Goal: Book appointment/travel/reservation

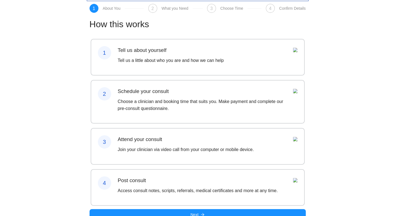
scroll to position [23, 0]
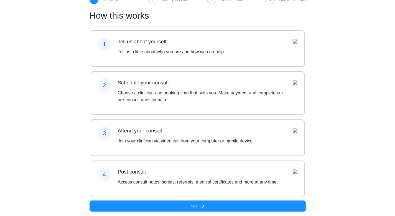
click at [191, 190] on div "Post consult Access consult notes, scripts, referrals, medical certificates and…" at bounding box center [198, 179] width 160 height 22
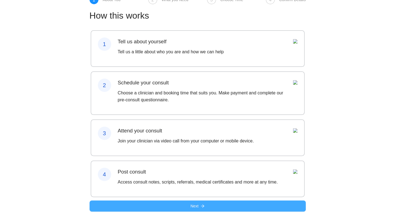
click at [186, 206] on button "Next" at bounding box center [198, 205] width 216 height 11
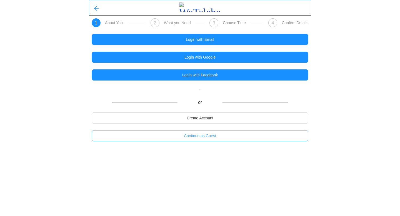
click at [196, 136] on span "Continue as Guest" at bounding box center [200, 136] width 32 height 6
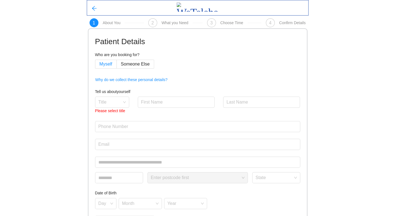
click at [102, 63] on span "Myself" at bounding box center [106, 64] width 13 height 5
click at [108, 107] on span at bounding box center [111, 102] width 24 height 11
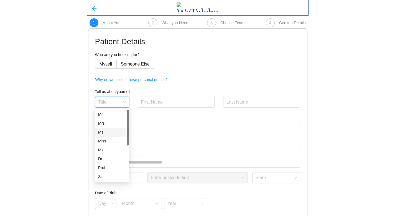
click at [109, 130] on div "Ms" at bounding box center [111, 132] width 27 height 6
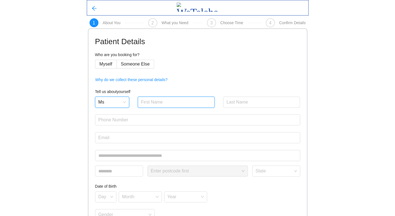
click at [160, 103] on input "text" at bounding box center [176, 102] width 77 height 11
click at [101, 104] on span "Ms" at bounding box center [112, 102] width 27 height 8
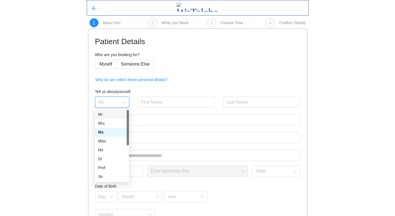
click at [106, 116] on div "Mr" at bounding box center [111, 114] width 27 height 6
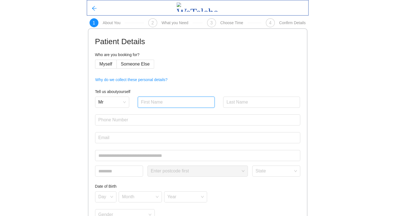
click at [181, 100] on input "text" at bounding box center [176, 102] width 77 height 11
type input "[PERSON_NAME]"
type input "Wee"
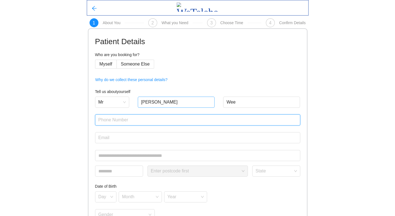
type input "0425847460"
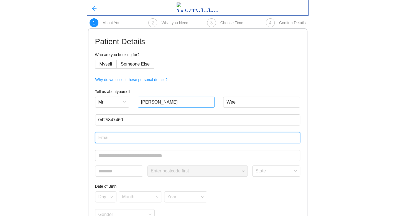
type input "[EMAIL_ADDRESS][DOMAIN_NAME]"
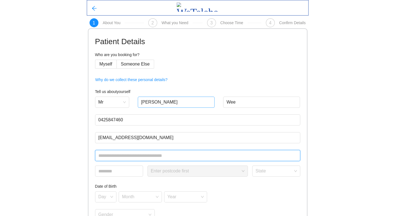
type input "**********"
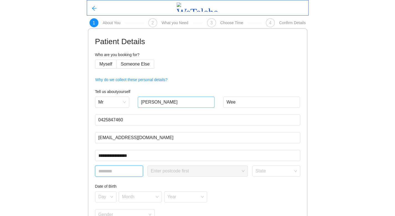
type input "****"
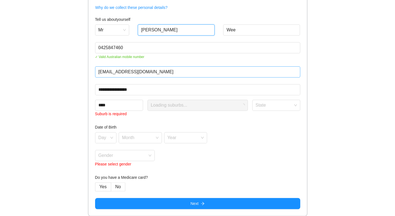
scroll to position [72, 0]
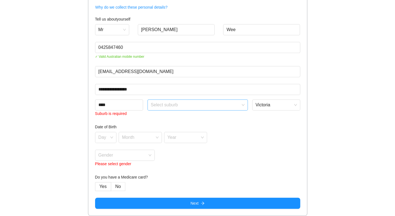
click at [222, 106] on input "search" at bounding box center [196, 104] width 90 height 8
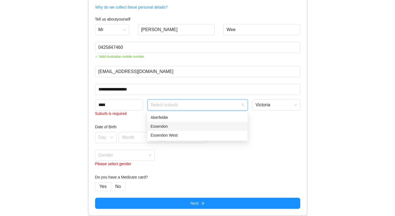
click at [157, 125] on div "Essendon" at bounding box center [198, 126] width 94 height 6
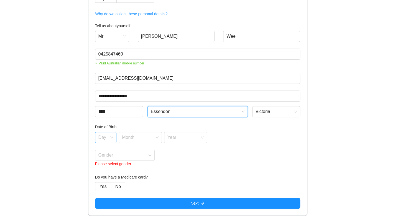
click at [99, 133] on input "search" at bounding box center [104, 136] width 11 height 8
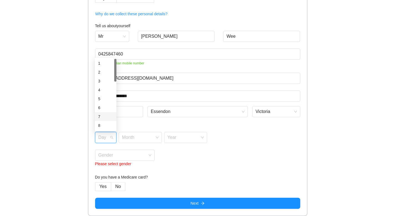
click at [102, 114] on div "7" at bounding box center [105, 117] width 15 height 6
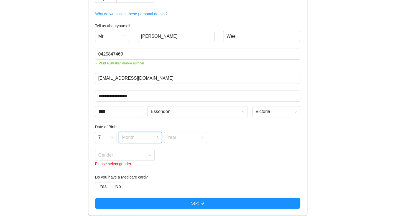
click at [148, 139] on input "search" at bounding box center [138, 136] width 33 height 8
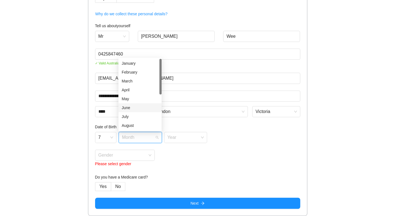
click at [130, 107] on div "June" at bounding box center [140, 108] width 37 height 6
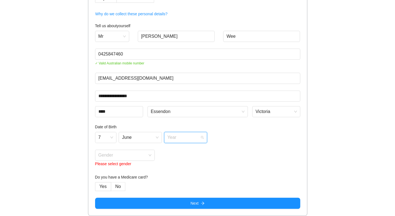
click at [179, 135] on input "search" at bounding box center [184, 136] width 33 height 8
click at [180, 97] on div "1995" at bounding box center [185, 99] width 37 height 6
click at [102, 153] on input "search" at bounding box center [123, 154] width 49 height 8
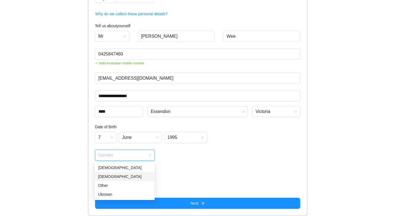
click at [109, 174] on div "[DEMOGRAPHIC_DATA]" at bounding box center [124, 176] width 53 height 6
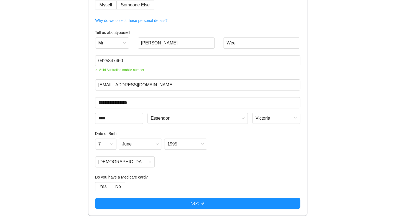
click at [174, 176] on h4 "Do you have a Medicare card?" at bounding box center [197, 177] width 205 height 6
click at [104, 187] on span "Yes" at bounding box center [103, 186] width 7 height 5
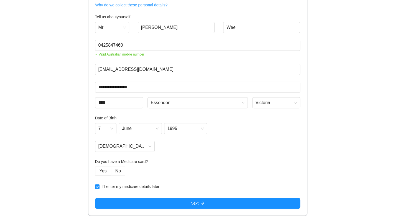
scroll to position [75, 0]
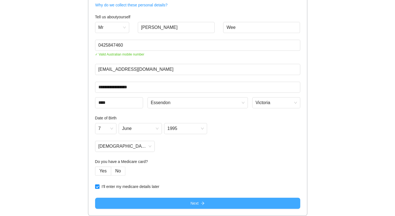
click at [161, 203] on button "Next" at bounding box center [197, 203] width 205 height 11
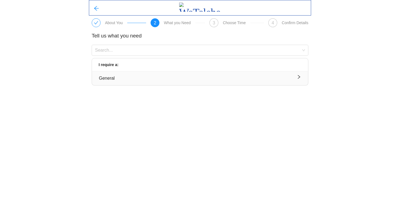
click at [188, 72] on button "General" at bounding box center [200, 78] width 216 height 14
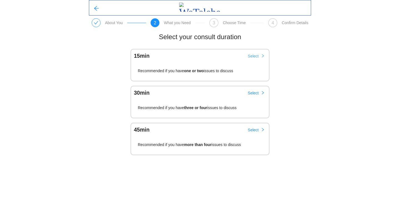
click at [254, 54] on span "Select" at bounding box center [253, 56] width 11 height 6
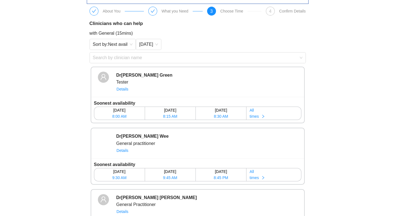
scroll to position [46, 0]
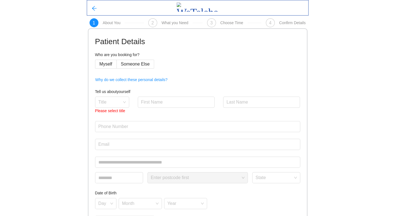
click at [97, 58] on h4 "Who are you booking for?" at bounding box center [197, 55] width 205 height 6
click at [103, 65] on span "Myself" at bounding box center [106, 64] width 13 height 5
click at [110, 61] on label "Myself" at bounding box center [106, 64] width 22 height 9
click at [105, 101] on input "search" at bounding box center [111, 101] width 24 height 8
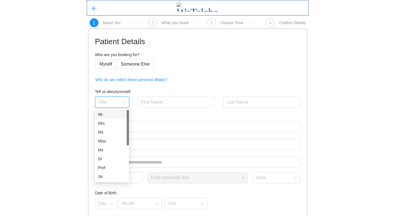
click at [75, 46] on div "1 About You 2 What you Need 3 Choose Time 4 Confirm Details Patient Details Who…" at bounding box center [197, 141] width 395 height 282
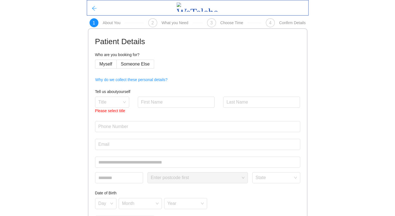
click at [94, 6] on icon "arrow-left" at bounding box center [94, 8] width 4 height 4
click at [104, 63] on span "Myself" at bounding box center [106, 64] width 13 height 5
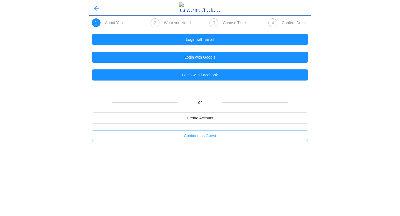
click at [190, 137] on span "Continue as Guest" at bounding box center [200, 136] width 32 height 6
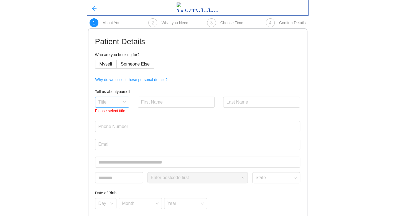
click at [102, 101] on input "search" at bounding box center [111, 101] width 24 height 8
click at [112, 114] on div "Mr" at bounding box center [111, 114] width 27 height 6
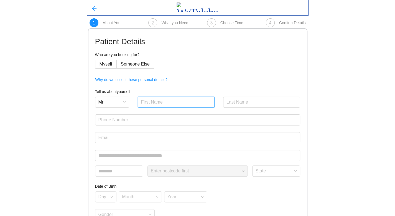
click at [162, 99] on input "text" at bounding box center [176, 102] width 77 height 11
type input "[PERSON_NAME]"
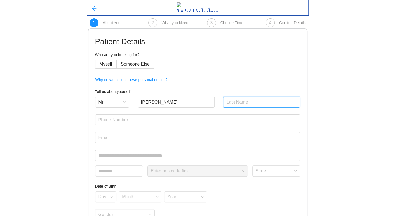
type input "Wee"
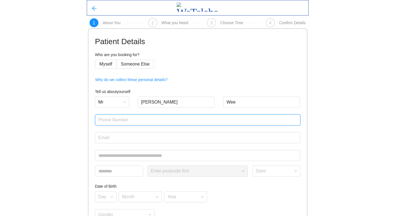
type input "0425847460"
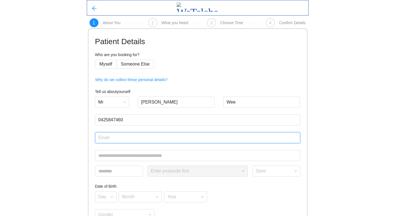
type input "[EMAIL_ADDRESS][DOMAIN_NAME]"
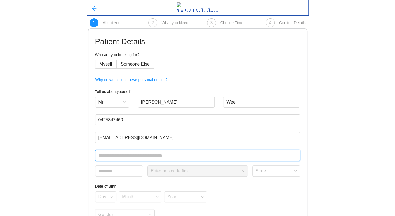
type input "**********"
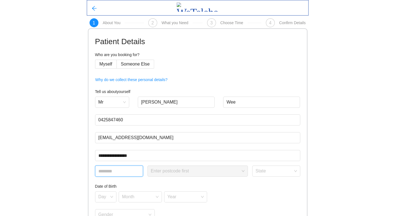
type input "****"
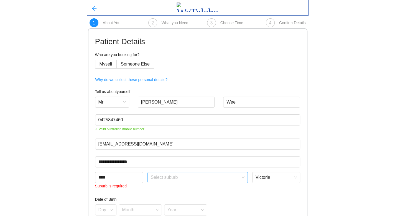
click at [202, 174] on input "search" at bounding box center [196, 176] width 90 height 8
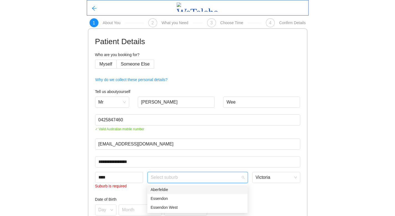
type input "********"
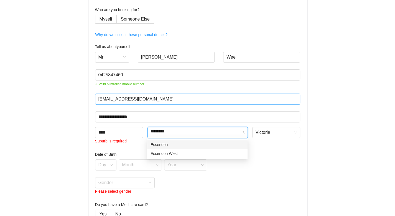
scroll to position [72, 0]
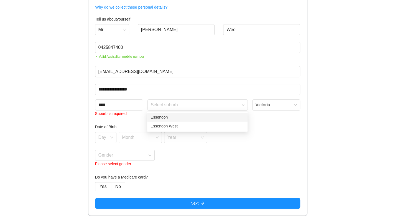
click at [308, 126] on main "**********" at bounding box center [198, 72] width 222 height 288
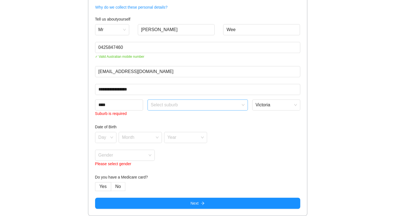
click at [191, 104] on input "search" at bounding box center [196, 104] width 90 height 8
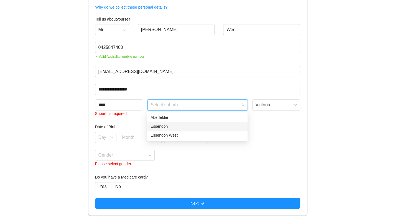
click at [157, 125] on div "Essendon" at bounding box center [198, 126] width 94 height 6
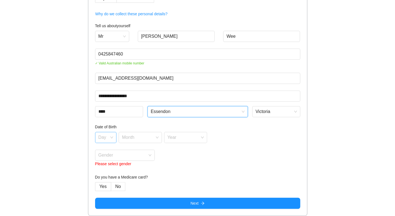
click at [108, 135] on input "search" at bounding box center [104, 136] width 11 height 8
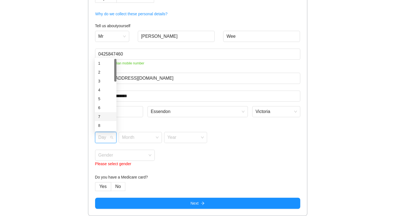
click at [103, 114] on div "7" at bounding box center [105, 117] width 15 height 6
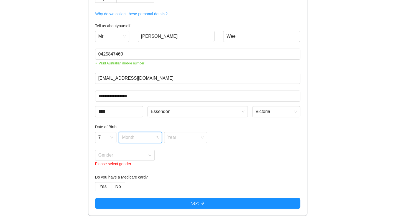
click at [139, 137] on input "search" at bounding box center [138, 136] width 33 height 8
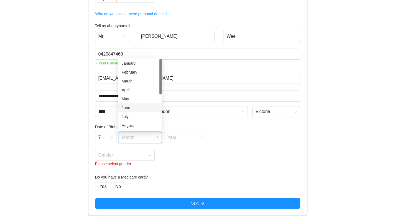
click at [144, 106] on div "June" at bounding box center [140, 108] width 37 height 6
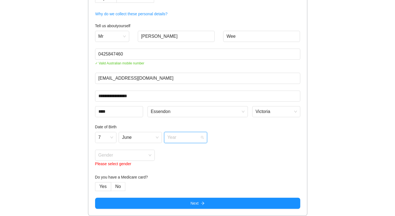
click at [190, 137] on input "search" at bounding box center [184, 136] width 33 height 8
click at [181, 101] on div "1905" at bounding box center [185, 99] width 37 height 6
click at [175, 141] on span "1905" at bounding box center [186, 137] width 37 height 8
click at [180, 163] on div "Gender Please select gender" at bounding box center [197, 159] width 205 height 18
click at [120, 157] on input "search" at bounding box center [123, 154] width 49 height 8
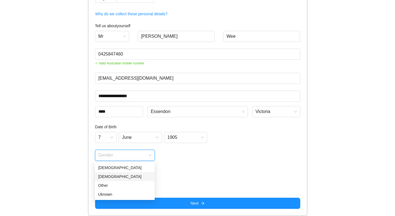
click at [106, 175] on div "[DEMOGRAPHIC_DATA]" at bounding box center [124, 176] width 53 height 6
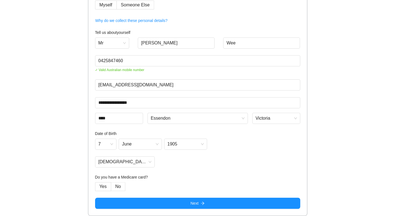
drag, startPoint x: 185, startPoint y: 180, endPoint x: 180, endPoint y: 183, distance: 6.2
click at [185, 180] on h4 "Do you have a Medicare card?" at bounding box center [197, 177] width 205 height 6
click at [115, 187] on label "No" at bounding box center [118, 186] width 14 height 9
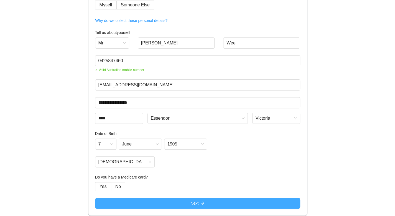
click at [159, 202] on button "Next" at bounding box center [197, 203] width 205 height 11
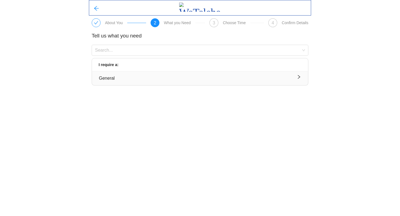
click at [255, 77] on div "General" at bounding box center [200, 78] width 202 height 7
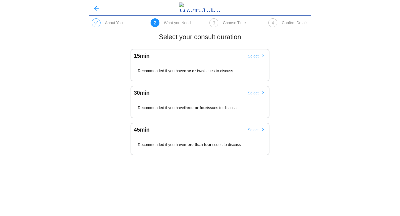
click at [260, 56] on button "Select" at bounding box center [256, 56] width 26 height 9
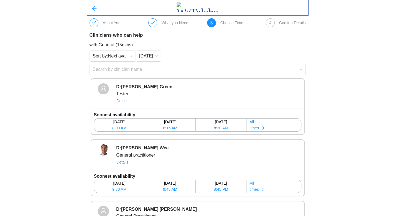
scroll to position [46, 0]
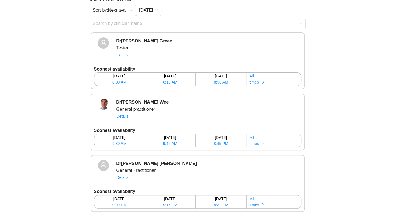
drag, startPoint x: 278, startPoint y: 144, endPoint x: 47, endPoint y: 56, distance: 247.3
click at [48, 61] on div "About You What you Need 3 Choose Time 4 Confirm Details Clinicians who can help…" at bounding box center [197, 85] width 395 height 263
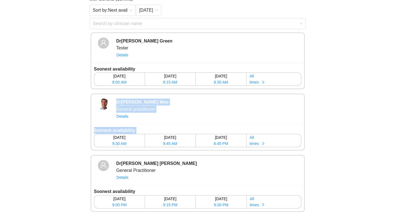
drag, startPoint x: 115, startPoint y: 100, endPoint x: 311, endPoint y: 146, distance: 200.3
click at [312, 147] on div "About You What you Need 3 Choose Time 4 Confirm Details Clinicians who can help…" at bounding box center [197, 85] width 395 height 263
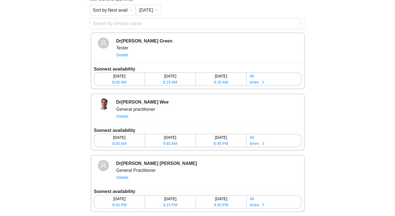
click at [331, 60] on div "About You What you Need 3 Choose Time 4 Confirm Details Clinicians who can help…" at bounding box center [197, 85] width 395 height 263
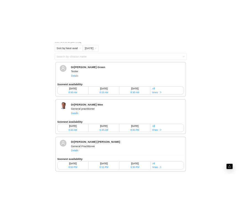
scroll to position [0, 0]
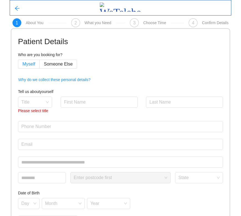
click at [29, 64] on span "Myself" at bounding box center [28, 64] width 13 height 5
click at [43, 103] on input "search" at bounding box center [33, 101] width 24 height 8
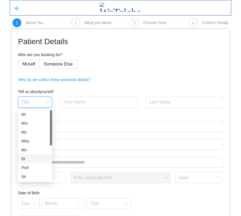
click at [28, 156] on div "Dr" at bounding box center [34, 159] width 27 height 6
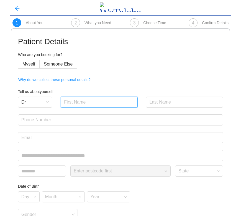
click at [89, 100] on input "text" at bounding box center [99, 102] width 77 height 11
type input "[PERSON_NAME]"
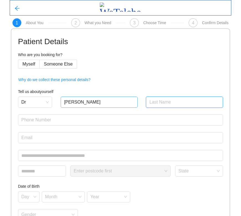
type input "Wee"
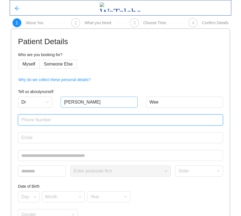
type input "0425847460"
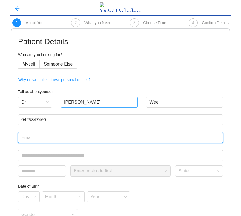
type input "[EMAIL_ADDRESS][DOMAIN_NAME]"
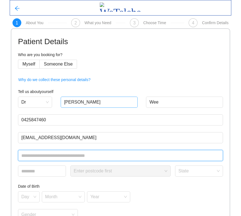
type input "**********"
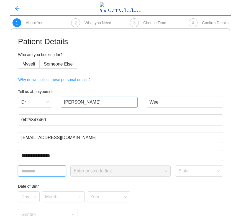
type input "****"
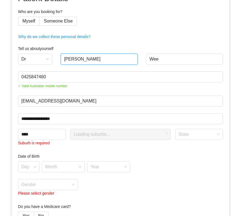
scroll to position [72, 0]
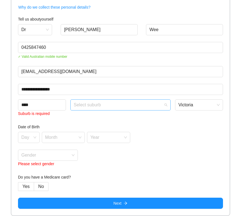
click at [97, 106] on input "search" at bounding box center [119, 104] width 90 height 8
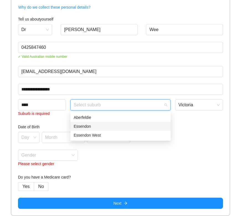
click at [79, 125] on div "Essendon" at bounding box center [121, 126] width 94 height 6
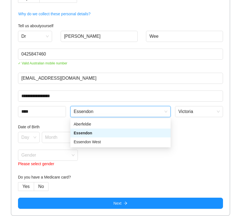
scroll to position [66, 0]
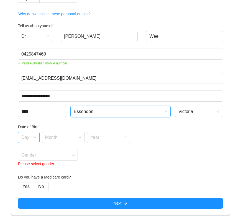
click at [27, 135] on input "search" at bounding box center [26, 136] width 11 height 8
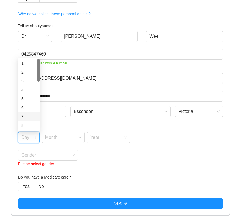
click at [31, 115] on div "7" at bounding box center [28, 117] width 15 height 6
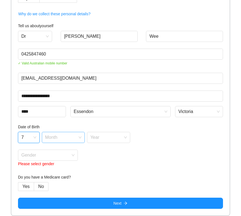
click at [61, 137] on input "search" at bounding box center [61, 136] width 33 height 8
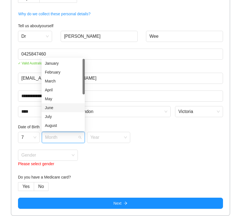
click at [62, 107] on div "June" at bounding box center [63, 108] width 37 height 6
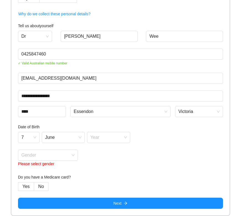
click at [104, 131] on div "Date of Birth 7 June Year Gender Please select gender" at bounding box center [120, 146] width 205 height 44
click at [105, 135] on input "search" at bounding box center [106, 136] width 33 height 8
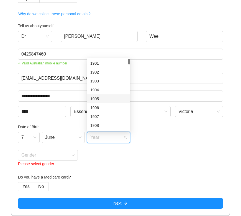
click at [99, 97] on div "1905" at bounding box center [108, 99] width 37 height 6
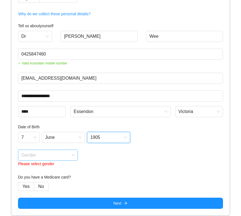
click at [43, 153] on input "search" at bounding box center [45, 154] width 49 height 8
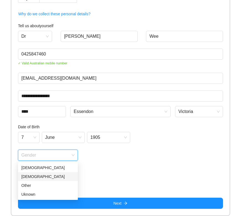
click at [40, 176] on div "[DEMOGRAPHIC_DATA]" at bounding box center [47, 176] width 53 height 6
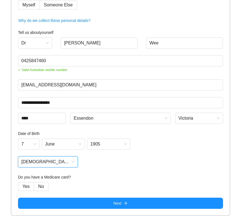
click at [107, 177] on h4 "Do you have a Medicare card?" at bounding box center [120, 177] width 205 height 6
click at [37, 187] on label "No" at bounding box center [41, 186] width 14 height 9
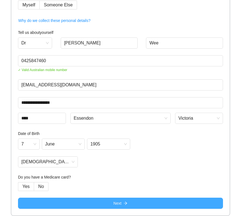
click at [74, 203] on button "Next" at bounding box center [120, 203] width 205 height 11
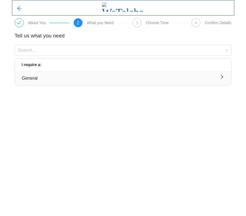
click at [188, 78] on div "General" at bounding box center [123, 78] width 202 height 7
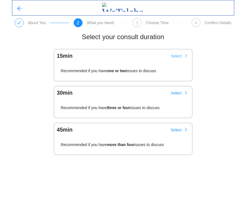
click at [175, 56] on span "Select" at bounding box center [176, 56] width 11 height 6
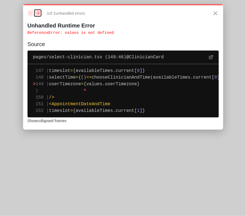
click at [39, 12] on icon "button" at bounding box center [37, 12] width 3 height 3
click at [31, 14] on icon "button" at bounding box center [30, 12] width 3 height 3
drag, startPoint x: 28, startPoint y: 22, endPoint x: 176, endPoint y: 115, distance: 174.6
click at [176, 115] on div "1 of 2 unhandled error s Unhandled Runtime Error ReferenceError : values is not…" at bounding box center [123, 66] width 200 height 125
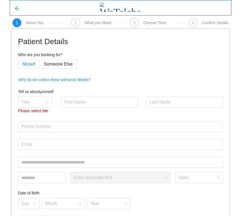
click at [26, 64] on span "Myself" at bounding box center [28, 64] width 13 height 5
click at [31, 99] on input "search" at bounding box center [33, 101] width 24 height 8
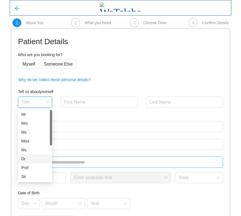
drag, startPoint x: 26, startPoint y: 158, endPoint x: 33, endPoint y: 151, distance: 10.0
click at [26, 159] on div "Dr" at bounding box center [34, 159] width 27 height 6
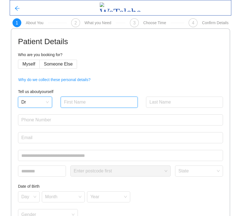
click at [81, 103] on input "text" at bounding box center [99, 102] width 77 height 11
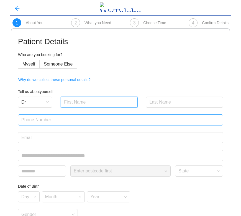
type input "[PERSON_NAME]"
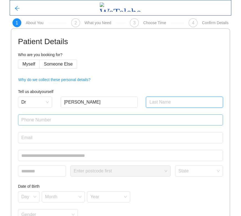
type input "Wee"
type input "0425847460"
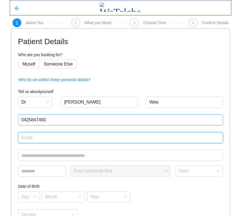
type input "[EMAIL_ADDRESS][DOMAIN_NAME]"
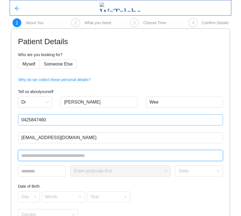
type input "**********"
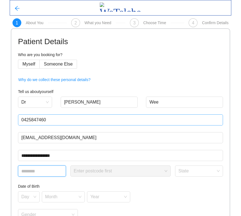
type input "****"
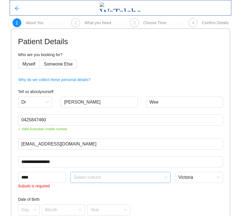
click at [94, 177] on input "search" at bounding box center [119, 176] width 90 height 8
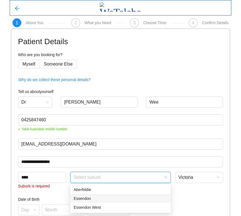
click at [81, 196] on div "Essendon" at bounding box center [121, 198] width 94 height 6
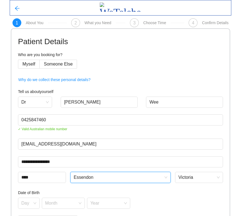
click at [204, 187] on form "**********" at bounding box center [120, 155] width 205 height 239
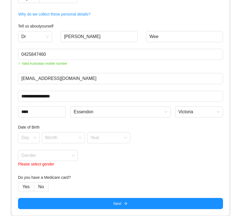
scroll to position [66, 0]
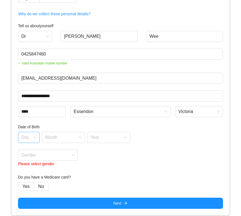
click at [27, 134] on input "search" at bounding box center [26, 136] width 11 height 8
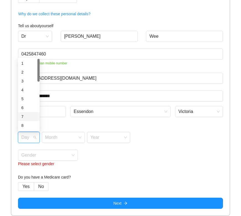
click at [30, 114] on div "7" at bounding box center [28, 117] width 15 height 6
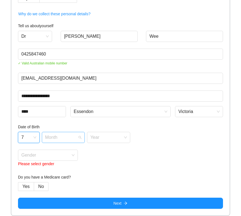
click at [56, 142] on span at bounding box center [61, 137] width 33 height 11
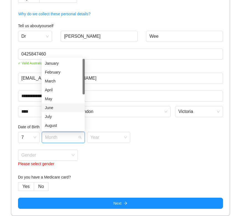
click at [65, 108] on div "June" at bounding box center [63, 108] width 37 height 6
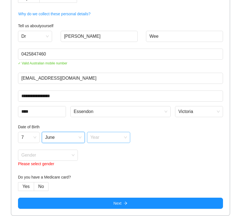
click at [107, 139] on input "search" at bounding box center [106, 136] width 33 height 8
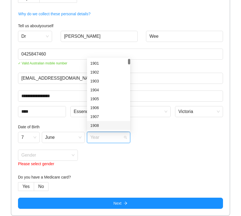
click at [109, 122] on div "1908" at bounding box center [108, 125] width 43 height 9
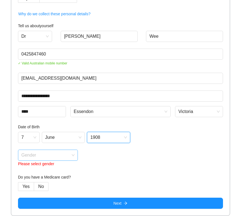
click at [53, 159] on span at bounding box center [45, 155] width 49 height 11
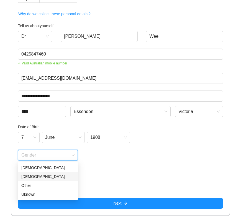
click at [42, 179] on div "[DEMOGRAPHIC_DATA]" at bounding box center [47, 176] width 53 height 6
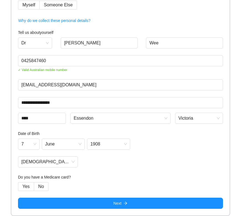
drag, startPoint x: 104, startPoint y: 175, endPoint x: 97, endPoint y: 178, distance: 7.8
click at [104, 175] on h4 "Do you have a Medicare card?" at bounding box center [120, 177] width 205 height 6
click at [45, 186] on label "No" at bounding box center [41, 186] width 14 height 9
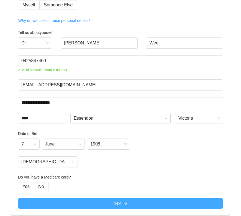
click at [109, 204] on button "Next" at bounding box center [120, 203] width 205 height 11
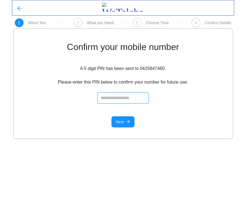
click at [119, 95] on input "number" at bounding box center [122, 97] width 51 height 11
click at [120, 95] on input "number" at bounding box center [122, 97] width 51 height 11
type input "*****"
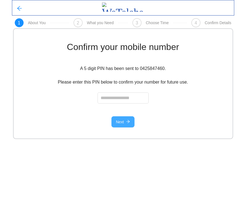
click at [124, 120] on button "Next" at bounding box center [122, 121] width 23 height 11
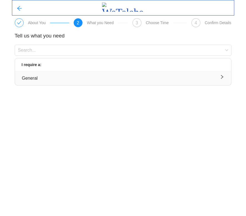
click at [102, 78] on div "General" at bounding box center [123, 78] width 202 height 7
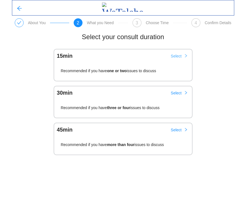
click at [177, 52] on button "Select" at bounding box center [179, 56] width 26 height 9
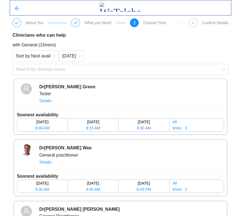
scroll to position [46, 0]
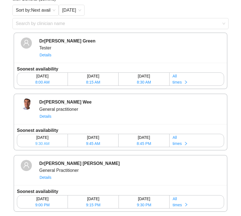
click at [41, 144] on span "9:30 AM" at bounding box center [42, 143] width 14 height 6
click at [39, 141] on span "9:30 AM" at bounding box center [42, 143] width 14 height 6
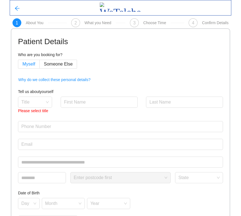
click at [24, 63] on span "Myself" at bounding box center [28, 64] width 13 height 5
click at [42, 100] on input "search" at bounding box center [33, 101] width 24 height 8
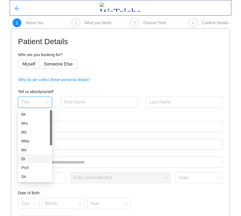
click at [25, 160] on div "Dr" at bounding box center [34, 159] width 27 height 6
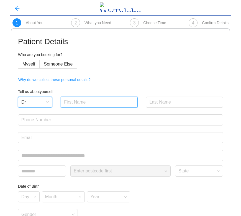
click at [90, 106] on input "text" at bounding box center [99, 102] width 77 height 11
type input "[PERSON_NAME]"
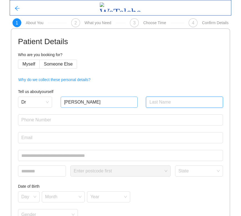
type input "Wee"
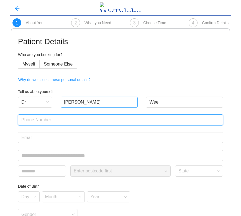
type input "0425847460"
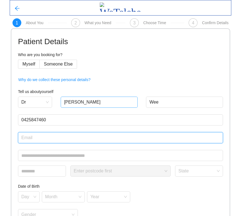
type input "[EMAIL_ADDRESS][DOMAIN_NAME]"
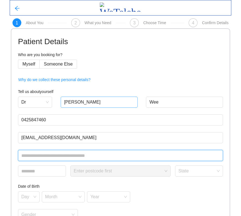
type input "**********"
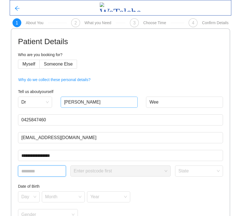
type input "****"
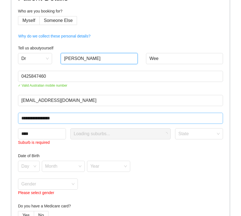
scroll to position [72, 0]
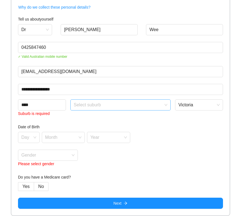
click at [106, 108] on input "search" at bounding box center [119, 104] width 90 height 8
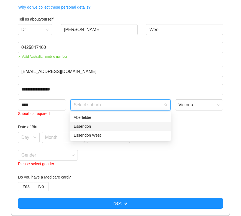
click at [82, 123] on div "Essendon" at bounding box center [120, 126] width 100 height 9
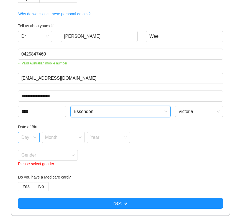
click at [22, 134] on input "search" at bounding box center [26, 136] width 11 height 8
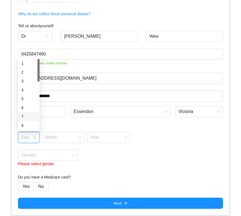
click at [26, 114] on div "7" at bounding box center [28, 117] width 15 height 6
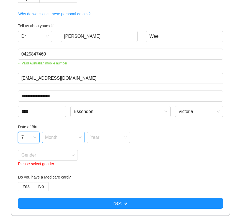
click at [61, 136] on input "search" at bounding box center [61, 136] width 33 height 8
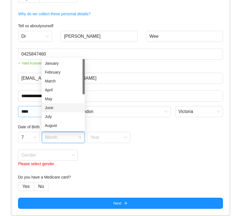
click at [59, 108] on div "June" at bounding box center [63, 108] width 37 height 6
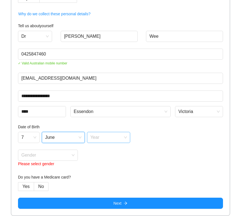
click at [105, 133] on input "search" at bounding box center [106, 136] width 33 height 8
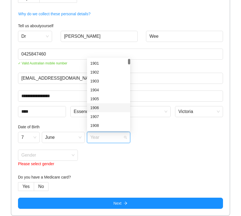
click at [106, 104] on div "1906" at bounding box center [108, 107] width 43 height 9
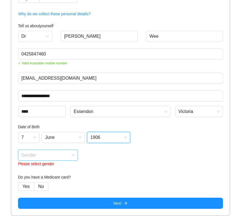
click at [33, 153] on input "search" at bounding box center [45, 154] width 49 height 8
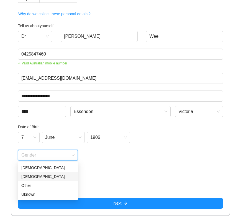
click at [34, 176] on div "[DEMOGRAPHIC_DATA]" at bounding box center [47, 176] width 53 height 6
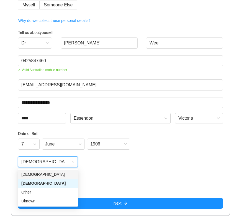
scroll to position [59, 0]
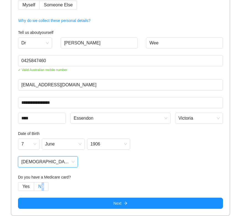
click at [41, 186] on span "No" at bounding box center [41, 186] width 6 height 5
click at [32, 183] on label "Yes" at bounding box center [26, 186] width 16 height 9
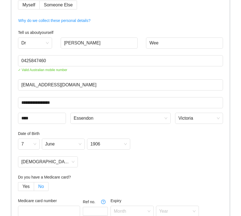
click at [44, 186] on span "No" at bounding box center [41, 186] width 6 height 5
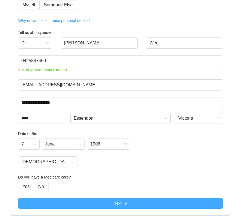
click at [92, 207] on button "Next" at bounding box center [120, 203] width 205 height 11
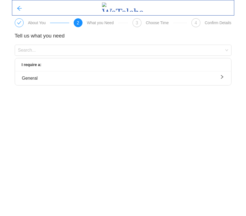
click at [74, 85] on div "Tell us what you need Search... I require a: General" at bounding box center [123, 58] width 222 height 63
click at [75, 81] on div "General" at bounding box center [123, 78] width 202 height 7
click at [131, 82] on button "General" at bounding box center [123, 78] width 216 height 14
click at [222, 79] on icon "right" at bounding box center [222, 77] width 4 height 4
drag, startPoint x: 40, startPoint y: 108, endPoint x: 43, endPoint y: 86, distance: 22.7
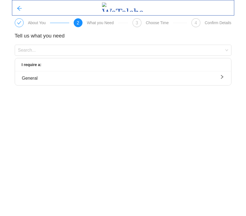
click at [40, 108] on body "About You 2 What you Need 3 Choose Time 4 Confirm Details Tell us what you need…" at bounding box center [123, 108] width 246 height 216
click at [46, 75] on div "General" at bounding box center [123, 78] width 202 height 7
click at [223, 75] on icon "right" at bounding box center [222, 77] width 4 height 4
click at [102, 105] on body "About You 2 What you Need 3 Choose Time 4 Confirm Details Tell us what you need…" at bounding box center [123, 108] width 246 height 216
click at [113, 74] on button "General" at bounding box center [123, 78] width 216 height 14
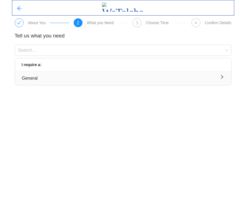
click at [113, 74] on button "General" at bounding box center [123, 78] width 216 height 14
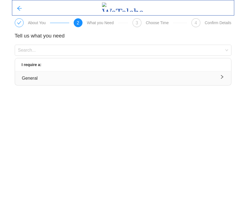
click at [114, 75] on div "General" at bounding box center [123, 78] width 202 height 7
click at [113, 120] on body "About You 2 What you Need 3 Choose Time 4 Confirm Details Tell us what you need…" at bounding box center [123, 108] width 246 height 216
click at [101, 77] on div "General" at bounding box center [123, 78] width 202 height 7
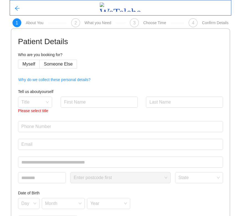
drag, startPoint x: 27, startPoint y: 66, endPoint x: 29, endPoint y: 74, distance: 8.5
click at [27, 66] on span "Myself" at bounding box center [28, 64] width 13 height 5
click at [33, 109] on div "Please select title" at bounding box center [35, 111] width 34 height 6
click at [33, 104] on input "search" at bounding box center [33, 101] width 24 height 8
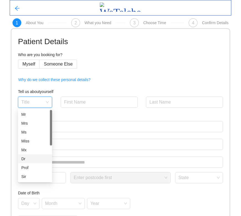
click at [26, 159] on div "Dr" at bounding box center [34, 159] width 27 height 6
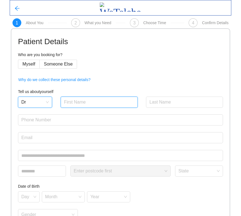
click at [92, 101] on input "text" at bounding box center [99, 102] width 77 height 11
type input "[PERSON_NAME]"
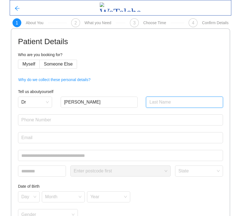
type input "Wee"
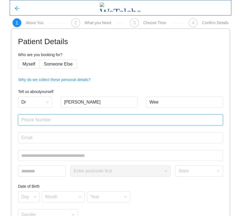
type input "0425847460"
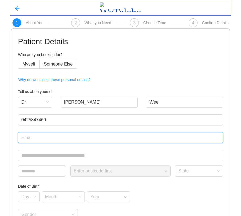
type input "[EMAIL_ADDRESS][DOMAIN_NAME]"
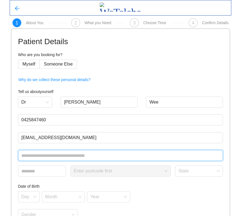
type input "**********"
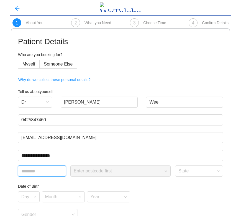
type input "****"
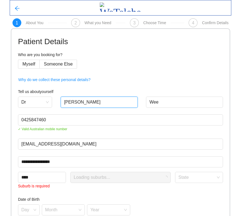
scroll to position [72, 0]
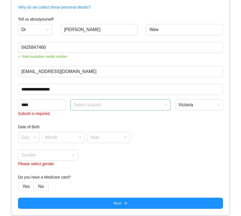
click at [98, 107] on input "search" at bounding box center [119, 104] width 90 height 8
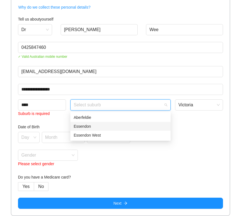
click at [87, 127] on div "Essendon" at bounding box center [121, 126] width 94 height 6
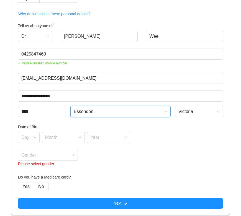
scroll to position [66, 0]
click at [28, 138] on input "search" at bounding box center [26, 136] width 11 height 8
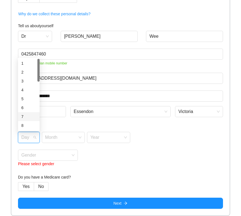
click at [27, 117] on div "7" at bounding box center [28, 117] width 15 height 6
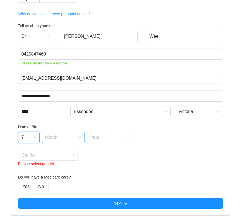
click at [61, 138] on input "search" at bounding box center [61, 136] width 33 height 8
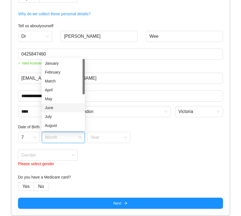
click at [57, 108] on div "June" at bounding box center [63, 108] width 37 height 6
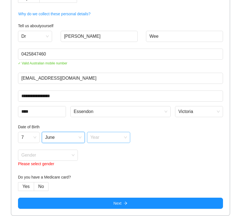
click at [97, 133] on input "search" at bounding box center [106, 136] width 33 height 8
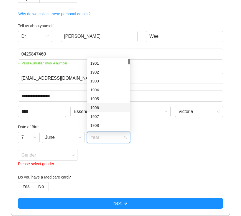
click at [101, 106] on div "1906" at bounding box center [108, 108] width 37 height 6
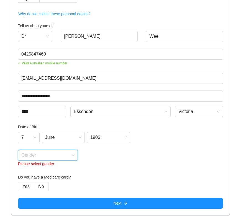
click at [41, 152] on input "search" at bounding box center [45, 154] width 49 height 8
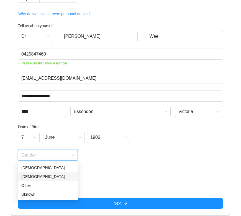
click at [35, 174] on div "[DEMOGRAPHIC_DATA]" at bounding box center [47, 176] width 53 height 6
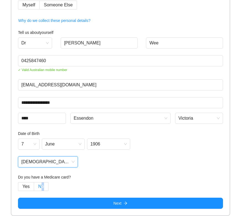
click at [43, 188] on span "No" at bounding box center [41, 186] width 6 height 5
click at [41, 183] on label "No" at bounding box center [41, 186] width 14 height 9
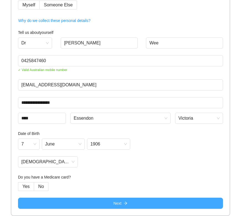
click at [76, 200] on button "Next" at bounding box center [120, 203] width 205 height 11
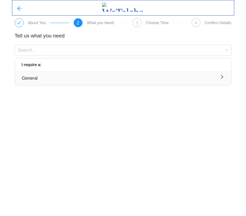
click at [96, 75] on div "General" at bounding box center [123, 78] width 202 height 7
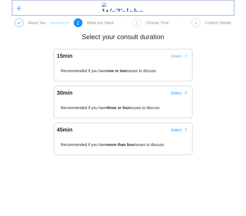
click at [179, 55] on span "Select" at bounding box center [176, 56] width 11 height 6
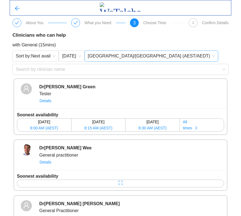
click at [130, 57] on span "Australia/Sydney (AEST/AEDT)" at bounding box center [152, 56] width 128 height 8
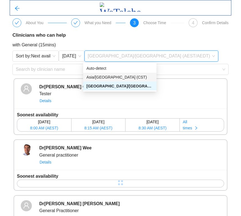
click at [116, 78] on div "Asia/Shanghai (CST)" at bounding box center [120, 77] width 67 height 6
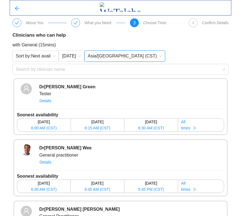
click at [160, 49] on div "Clinicians who can help with General (15mins) Sort by: Next avail Today Asia/Sh…" at bounding box center [121, 145] width 222 height 236
click at [116, 54] on span "Asia/Shanghai (CST)" at bounding box center [125, 56] width 74 height 8
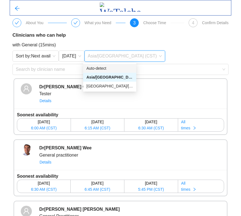
click at [103, 67] on div "Auto-detect" at bounding box center [110, 68] width 47 height 6
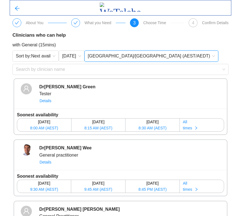
click at [115, 54] on span "Australia/Sydney (AEST/AEDT)" at bounding box center [152, 56] width 128 height 8
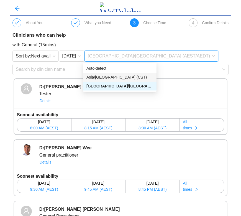
click at [110, 79] on div "Asia/Shanghai (CST)" at bounding box center [120, 77] width 67 height 6
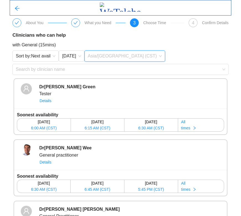
click at [118, 55] on span "Asia/Shanghai (CST)" at bounding box center [125, 56] width 74 height 8
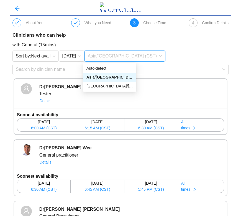
click at [159, 53] on div "Sort by: Next avail Today Asia/Shanghai (CST)" at bounding box center [120, 56] width 216 height 11
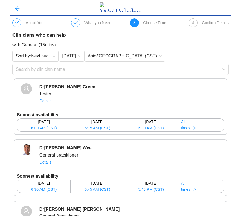
click at [162, 53] on div "Sort by: Next avail Today Asia/Shanghai (CST)" at bounding box center [120, 56] width 216 height 11
click at [165, 51] on div "Sort by: Next avail Today Asia/Shanghai (CST)" at bounding box center [120, 56] width 216 height 11
click at [123, 56] on span "Asia/Shanghai (CST)" at bounding box center [125, 56] width 74 height 8
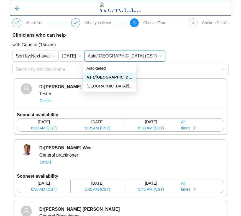
click at [123, 56] on span "Asia/Shanghai (CST)" at bounding box center [125, 56] width 74 height 8
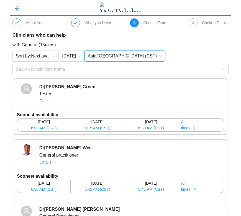
click at [123, 56] on span "Asia/Shanghai (CST)" at bounding box center [125, 56] width 74 height 8
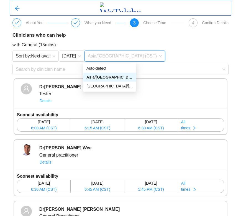
click at [123, 56] on span "Asia/Shanghai (CST)" at bounding box center [125, 56] width 74 height 8
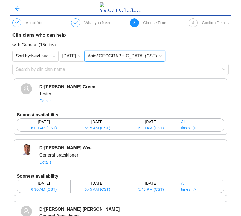
click at [122, 56] on span "Asia/Shanghai (CST)" at bounding box center [125, 56] width 74 height 8
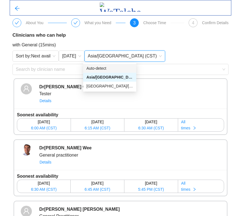
click at [106, 56] on span "Asia/Shanghai (CST)" at bounding box center [125, 56] width 74 height 8
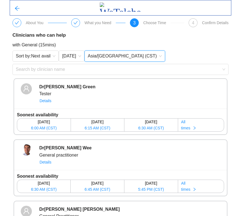
click at [106, 56] on span "Asia/Shanghai (CST)" at bounding box center [125, 56] width 74 height 8
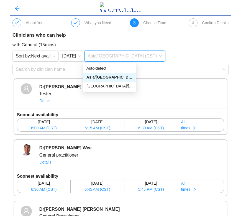
click at [98, 77] on div "Asia/Shanghai (CST)" at bounding box center [110, 77] width 47 height 6
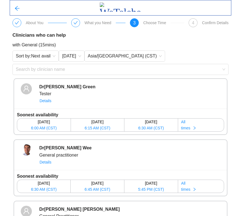
click at [99, 85] on div "Dr Alex Green Tester Details" at bounding box center [121, 93] width 200 height 21
click at [105, 55] on span "Asia/Shanghai (CST)" at bounding box center [125, 56] width 74 height 8
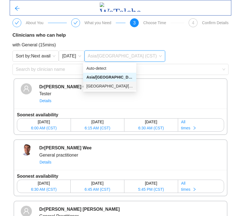
click at [95, 88] on div "Australia/Sydney (AEST/AEDT)" at bounding box center [110, 86] width 47 height 6
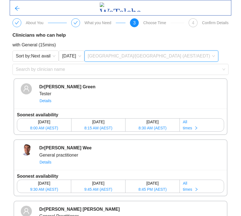
click at [100, 57] on span "Australia/Sydney (AEST/AEDT)" at bounding box center [152, 56] width 128 height 8
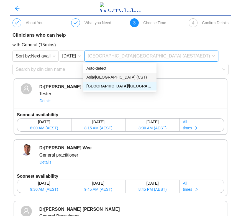
click at [99, 79] on div "Asia/Shanghai (CST)" at bounding box center [120, 77] width 67 height 6
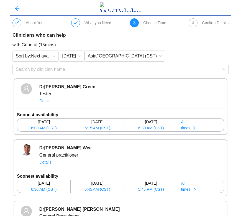
click at [174, 54] on div "Sort by: Next avail Today Asia/Shanghai (CST)" at bounding box center [120, 56] width 216 height 11
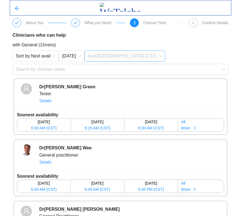
click at [115, 53] on span "Asia/Shanghai (CST)" at bounding box center [125, 56] width 74 height 8
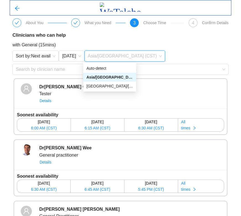
click at [115, 54] on span "Asia/Shanghai (CST)" at bounding box center [125, 56] width 74 height 8
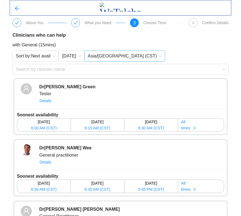
click at [115, 57] on span "Asia/Shanghai (CST)" at bounding box center [125, 56] width 74 height 8
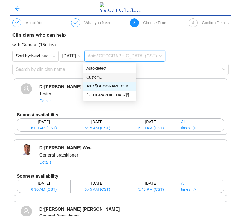
click at [104, 78] on div "Custom…" at bounding box center [110, 77] width 47 height 6
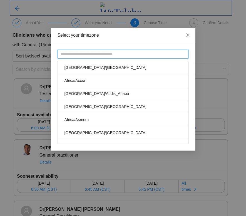
click at [108, 55] on input "text" at bounding box center [122, 54] width 131 height 9
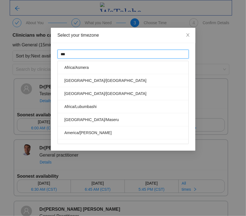
type input "****"
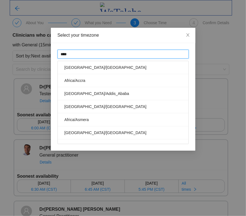
type input "*****"
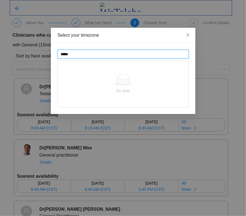
type input "******"
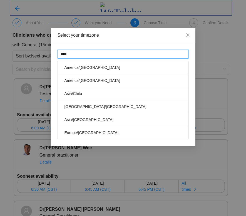
type input "*****"
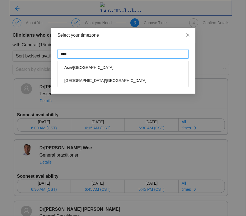
type input "*****"
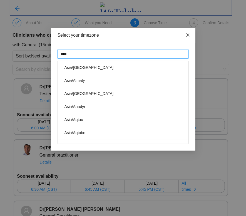
type input "****"
click at [185, 34] on icon "close" at bounding box center [187, 35] width 4 height 4
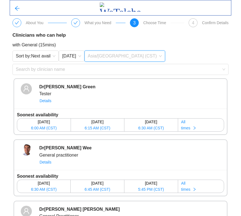
click at [100, 57] on span "Asia/Shanghai (CST)" at bounding box center [125, 56] width 74 height 8
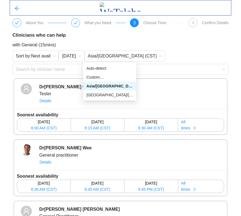
click at [175, 51] on div "Sort by: Next avail Today Asia/Shanghai (CST)" at bounding box center [120, 56] width 216 height 11
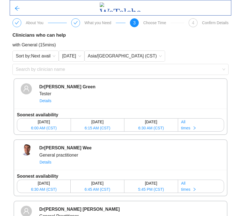
click at [175, 52] on div "Sort by: Next avail Today Asia/Shanghai (CST)" at bounding box center [120, 56] width 216 height 11
click at [101, 50] on div "Clinicians who can help with General (15mins) Sort by: Next avail Today Asia/Sh…" at bounding box center [121, 145] width 222 height 236
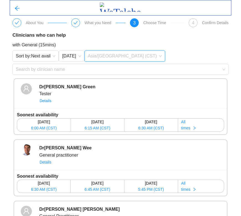
click at [113, 55] on span "Asia/Shanghai (CST)" at bounding box center [125, 56] width 74 height 8
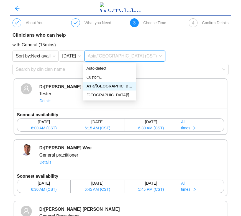
click at [187, 49] on div "Clinicians who can help with General (15mins) Sort by: Next avail Today Asia/Sh…" at bounding box center [121, 145] width 222 height 236
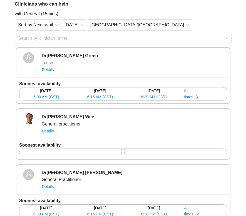
scroll to position [41, 0]
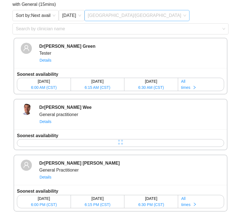
click at [107, 12] on span "Asia/Shanghai" at bounding box center [137, 15] width 99 height 8
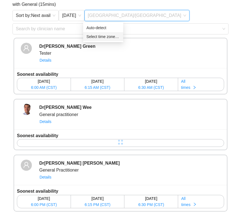
click at [109, 37] on div "Select time zone…" at bounding box center [104, 37] width 34 height 6
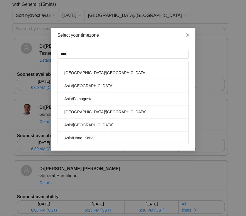
scroll to position [300, 0]
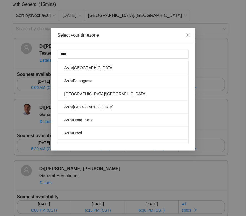
click at [93, 117] on li "Asia/Hong_Kong" at bounding box center [123, 120] width 130 height 13
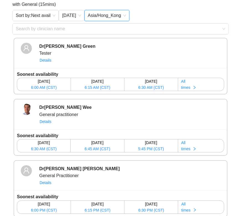
click at [165, 12] on div "Sort by: Next avail Today Asia/Hong_Kong Asia/Hong_Kong" at bounding box center [120, 15] width 216 height 11
click at [107, 13] on span "Asia/Hong_Kong" at bounding box center [107, 15] width 38 height 8
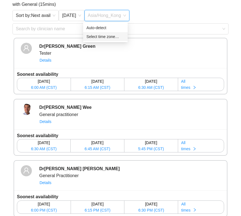
click at [99, 36] on div "Select time zone…" at bounding box center [106, 37] width 38 height 6
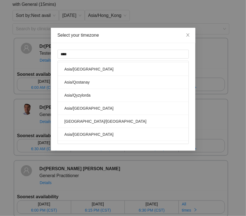
scroll to position [629, 0]
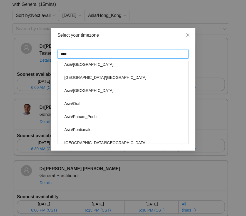
drag, startPoint x: 72, startPoint y: 53, endPoint x: 24, endPoint y: 45, distance: 49.5
click at [24, 45] on div "Select your timezone **** Asia/Aden Asia/Almaty Asia/Amman Asia/Anadyr Asia/Aqt…" at bounding box center [123, 108] width 246 height 216
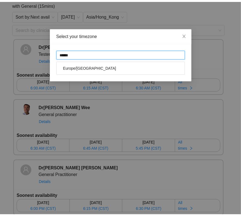
scroll to position [0, 0]
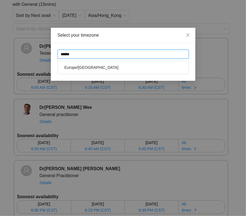
type input "******"
click at [74, 67] on li "Europe/London" at bounding box center [123, 67] width 130 height 13
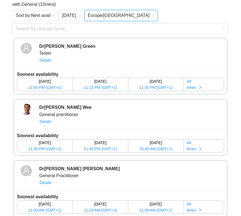
click at [99, 13] on span "Europe/London" at bounding box center [121, 15] width 67 height 8
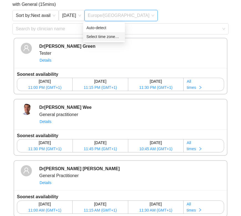
click at [91, 36] on div "Select time zone…" at bounding box center [104, 37] width 35 height 6
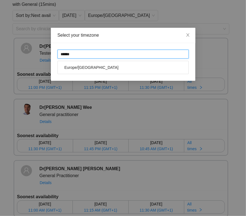
drag, startPoint x: 86, startPoint y: 51, endPoint x: 104, endPoint y: 54, distance: 18.3
click at [97, 54] on input "******" at bounding box center [122, 54] width 131 height 9
type input "*"
type input "****"
click at [79, 67] on li "Europe/[GEOGRAPHIC_DATA]" at bounding box center [123, 67] width 130 height 13
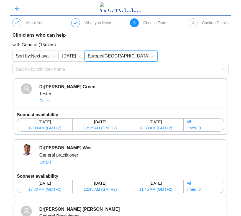
click at [49, 190] on span "12:30 AM (GMT+2)" at bounding box center [44, 189] width 33 height 6
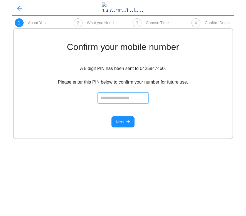
click at [116, 102] on input "number" at bounding box center [122, 97] width 51 height 11
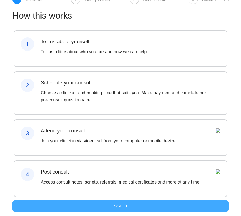
scroll to position [41, 0]
click at [117, 203] on span "Next" at bounding box center [118, 206] width 8 height 6
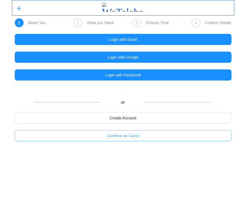
click at [122, 134] on span "Continue as Guest" at bounding box center [123, 136] width 32 height 6
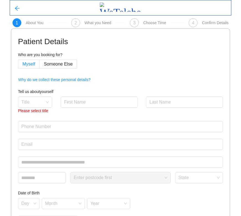
click at [25, 62] on span "Myself" at bounding box center [28, 64] width 13 height 5
click at [37, 100] on input "search" at bounding box center [33, 101] width 24 height 8
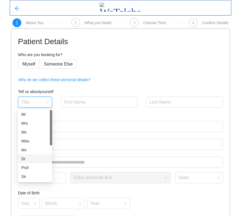
click at [27, 157] on div "Dr" at bounding box center [34, 159] width 27 height 6
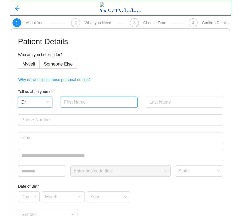
click at [80, 105] on input "text" at bounding box center [99, 102] width 77 height 11
type input "[PERSON_NAME]"
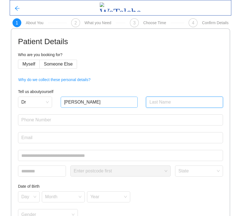
type input "Wee"
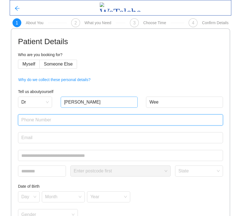
type input "0425847460"
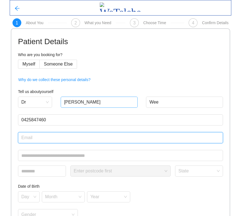
type input "[EMAIL_ADDRESS][DOMAIN_NAME]"
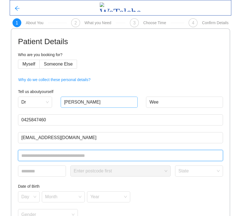
type input "**********"
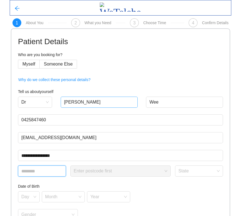
type input "****"
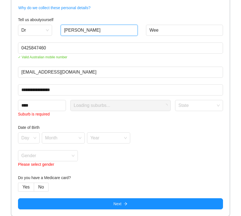
scroll to position [72, 0]
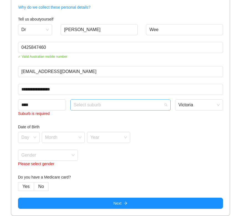
click at [97, 103] on input "search" at bounding box center [119, 104] width 90 height 8
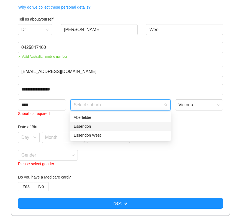
click at [87, 123] on div "Essendon" at bounding box center [121, 126] width 94 height 6
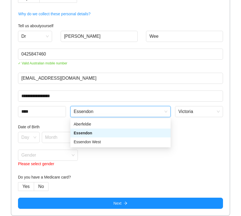
scroll to position [66, 0]
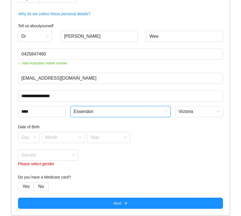
click at [139, 149] on div "Date of Birth Day Month Year Gender Please select gender" at bounding box center [120, 146] width 205 height 44
click at [19, 134] on div "Day" at bounding box center [29, 137] width 22 height 11
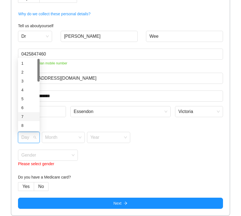
click at [22, 114] on div "7" at bounding box center [28, 117] width 15 height 6
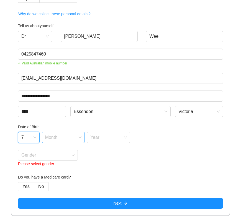
click at [67, 134] on input "search" at bounding box center [61, 136] width 33 height 8
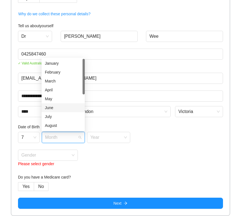
click at [52, 107] on div "June" at bounding box center [63, 108] width 37 height 6
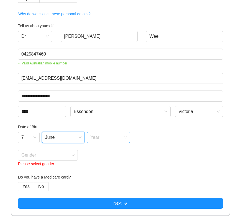
click at [113, 137] on input "search" at bounding box center [106, 136] width 33 height 8
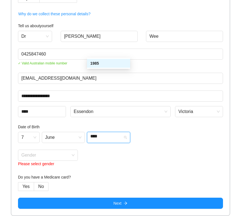
type input "****"
click at [126, 155] on div "Gender Please select gender" at bounding box center [120, 159] width 205 height 18
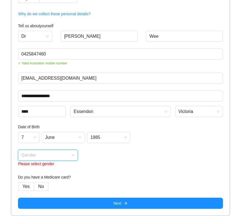
click at [55, 157] on input "search" at bounding box center [45, 154] width 49 height 8
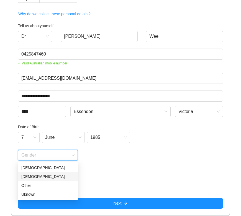
click at [34, 174] on div "[DEMOGRAPHIC_DATA]" at bounding box center [47, 176] width 53 height 6
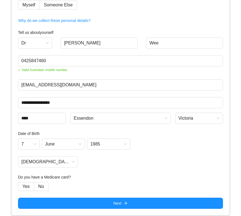
click at [48, 184] on div "Yes No" at bounding box center [120, 186] width 205 height 9
click at [39, 184] on span "No" at bounding box center [41, 186] width 6 height 5
click at [27, 187] on span "Yes" at bounding box center [25, 186] width 7 height 5
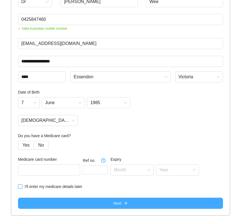
scroll to position [75, 0]
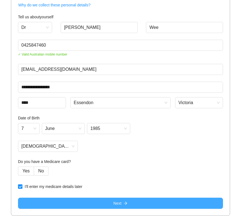
click at [61, 204] on button "Next" at bounding box center [120, 203] width 205 height 11
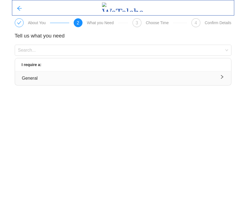
click at [98, 79] on div "General" at bounding box center [123, 78] width 202 height 7
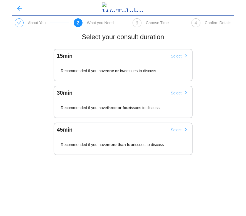
click at [183, 55] on button "Select" at bounding box center [179, 56] width 26 height 9
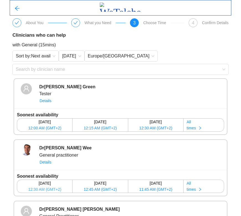
click at [48, 187] on span "12:30 AM (GMT+2)" at bounding box center [44, 189] width 33 height 6
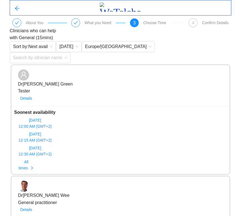
scroll to position [180, 0]
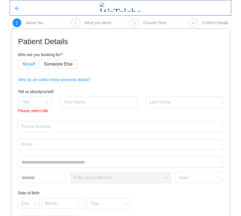
click at [24, 65] on span "Myself" at bounding box center [28, 64] width 13 height 5
click at [37, 103] on input "search" at bounding box center [33, 101] width 24 height 8
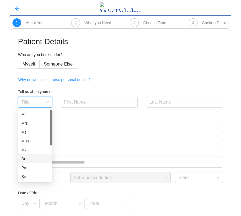
click at [29, 159] on div "Dr" at bounding box center [34, 159] width 27 height 6
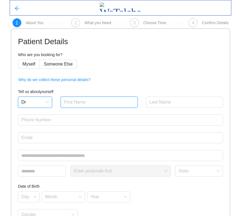
click at [71, 104] on input "text" at bounding box center [99, 102] width 77 height 11
type input "[PERSON_NAME]"
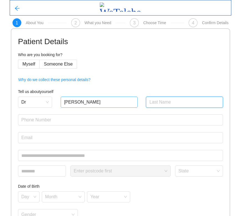
type input "Wee"
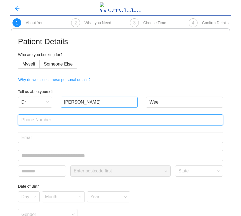
type input "0425847460"
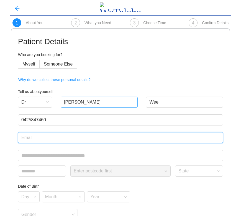
type input "[EMAIL_ADDRESS][DOMAIN_NAME]"
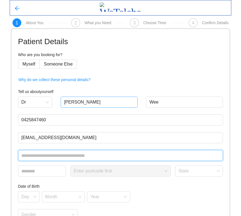
type input "**********"
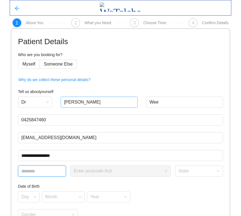
type input "****"
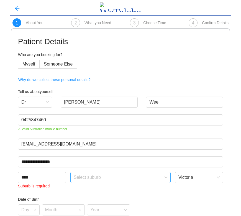
click at [96, 178] on input "search" at bounding box center [119, 176] width 90 height 8
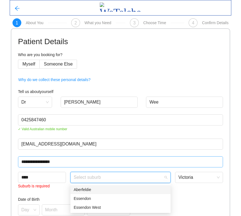
type input "********"
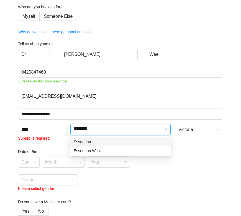
scroll to position [72, 0]
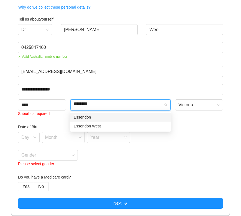
click at [97, 117] on div "Essendon" at bounding box center [121, 117] width 94 height 6
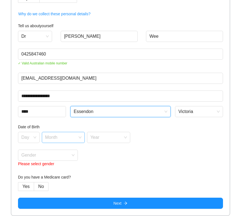
scroll to position [66, 0]
click at [27, 138] on input "search" at bounding box center [26, 136] width 11 height 8
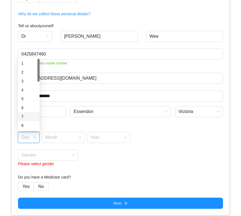
click at [22, 114] on div "7" at bounding box center [28, 117] width 15 height 6
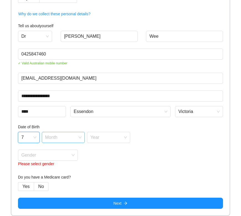
click at [69, 138] on input "search" at bounding box center [61, 136] width 33 height 8
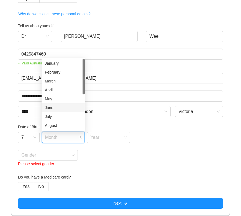
click at [60, 106] on div "June" at bounding box center [63, 108] width 37 height 6
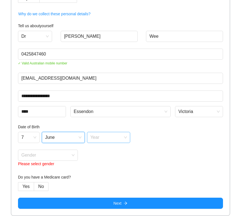
click at [99, 136] on input "search" at bounding box center [106, 136] width 33 height 8
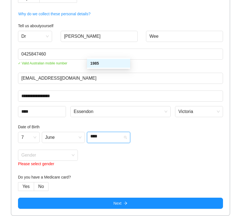
type input "****"
click at [161, 161] on div "Gender Please select gender" at bounding box center [120, 159] width 205 height 18
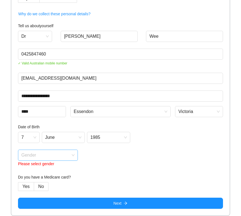
click at [40, 155] on input "search" at bounding box center [45, 154] width 49 height 8
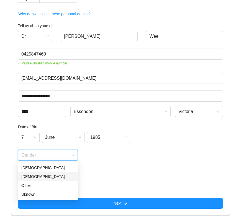
click at [33, 177] on div "[DEMOGRAPHIC_DATA]" at bounding box center [47, 176] width 53 height 6
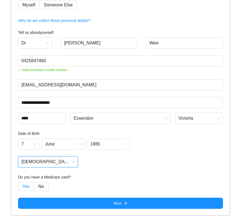
click at [26, 185] on span "Yes" at bounding box center [25, 186] width 7 height 5
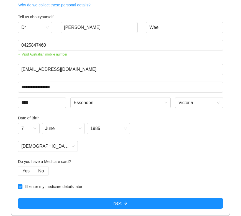
scroll to position [75, 0]
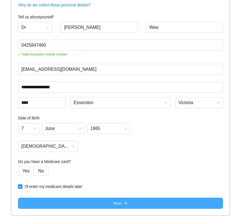
click at [63, 203] on button "Next" at bounding box center [120, 203] width 205 height 11
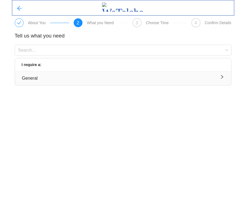
click at [87, 75] on div "General" at bounding box center [123, 78] width 202 height 7
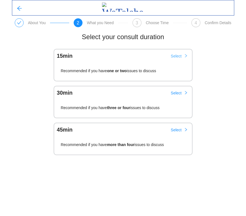
click at [179, 54] on span "Select" at bounding box center [176, 56] width 11 height 6
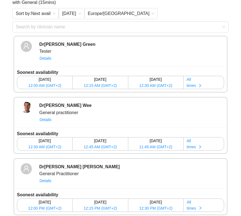
scroll to position [46, 0]
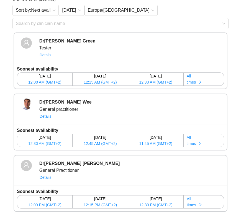
click at [43, 142] on span "12:30 AM (GMT+2)" at bounding box center [44, 143] width 33 height 6
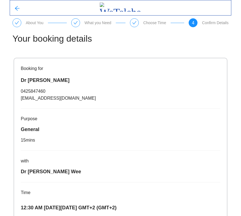
click at [36, 143] on div "15 mins" at bounding box center [121, 140] width 200 height 7
